Goal: Information Seeking & Learning: Compare options

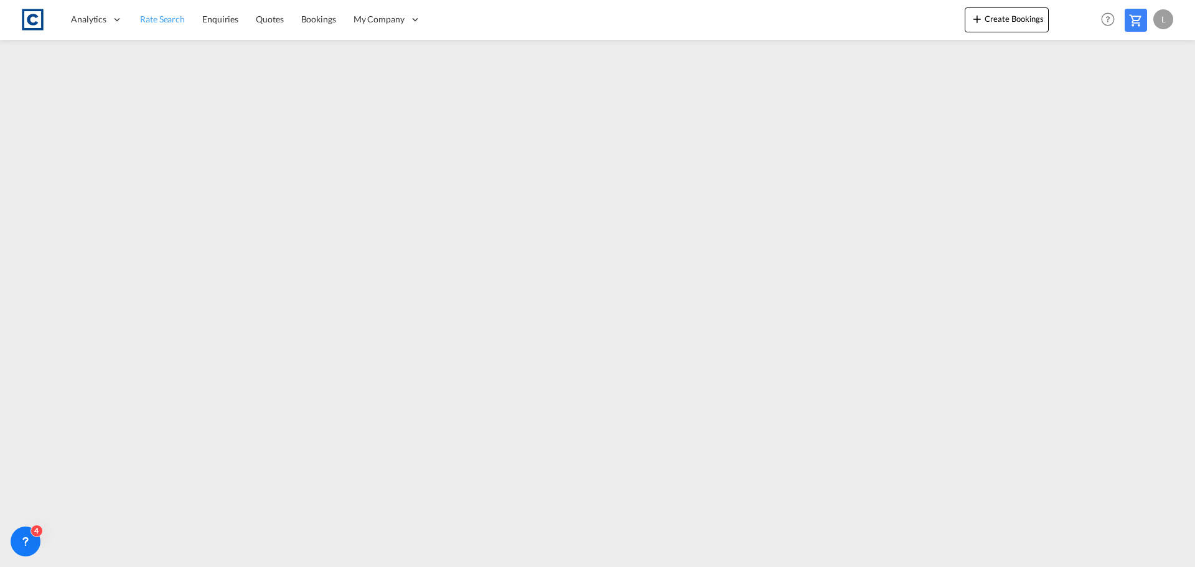
click at [173, 12] on link "Rate Search" at bounding box center [162, 19] width 62 height 40
click at [263, 9] on link "Quotes" at bounding box center [269, 19] width 45 height 40
